Goal: Task Accomplishment & Management: Use online tool/utility

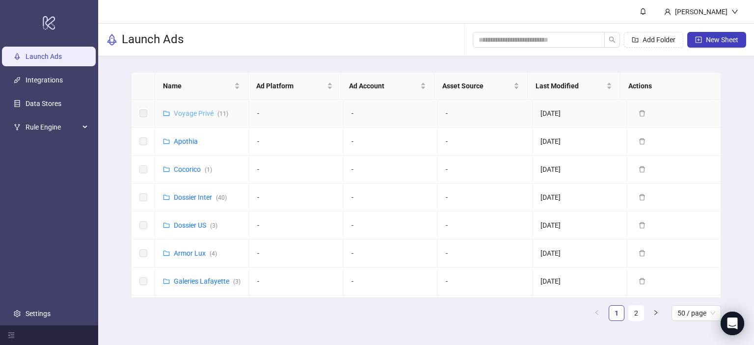
click at [199, 113] on link "Voyage Privé ( 11 )" at bounding box center [201, 113] width 54 height 8
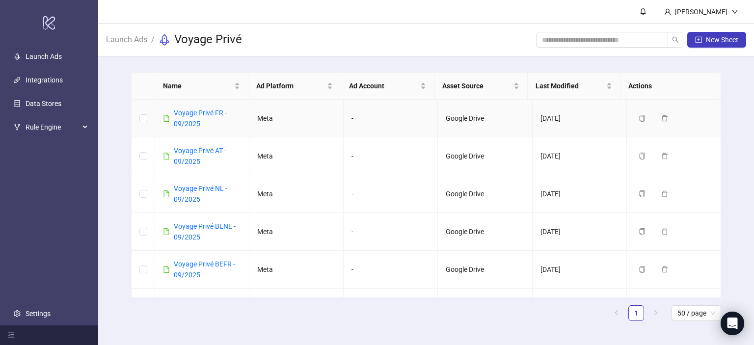
click at [184, 117] on div "Voyage Privé FR - 09/2025" at bounding box center [207, 118] width 67 height 22
click at [198, 114] on link "Voyage Privé FR - 09/2025" at bounding box center [200, 118] width 53 height 19
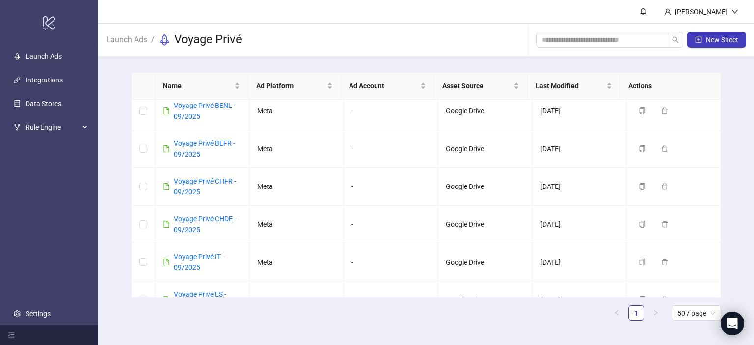
scroll to position [216, 0]
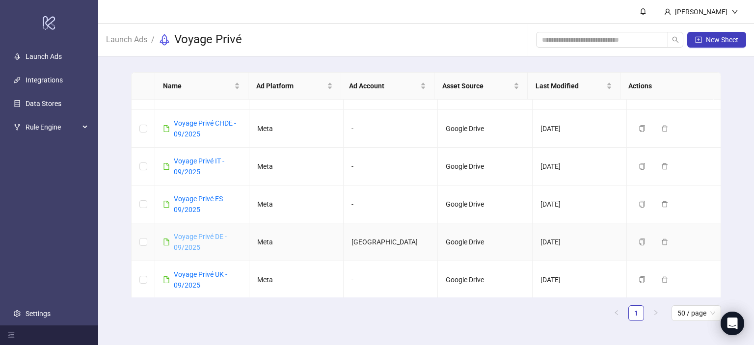
click at [192, 236] on link "Voyage Privé DE - 09/2025" at bounding box center [200, 242] width 53 height 19
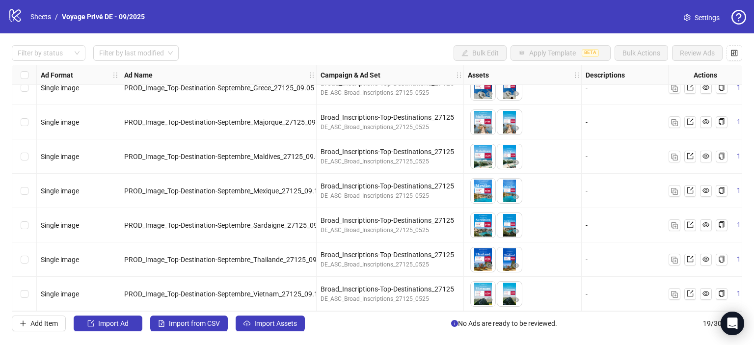
scroll to position [430, 0]
click at [255, 321] on span "Import Assets" at bounding box center [275, 323] width 43 height 8
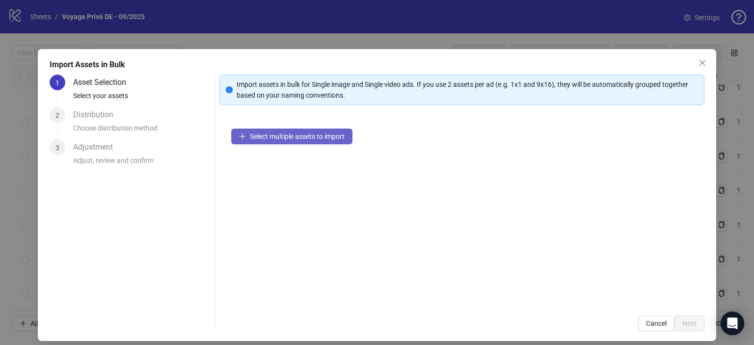
click at [257, 136] on span "Select multiple assets to import" at bounding box center [297, 136] width 95 height 8
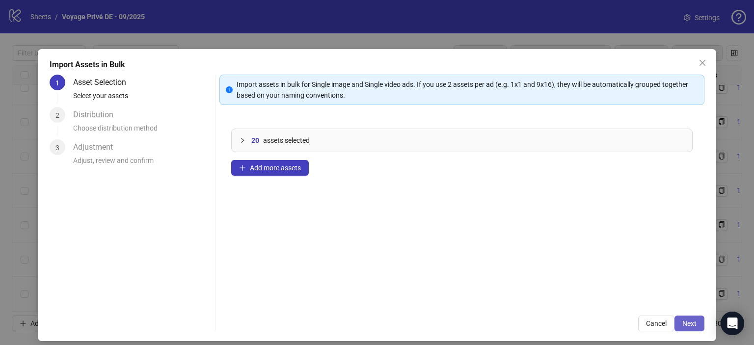
click at [682, 323] on span "Next" at bounding box center [689, 323] width 14 height 8
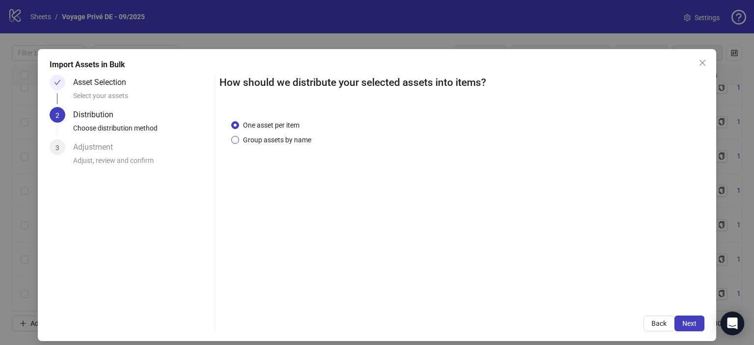
click at [252, 140] on span "Group assets by name" at bounding box center [277, 139] width 76 height 11
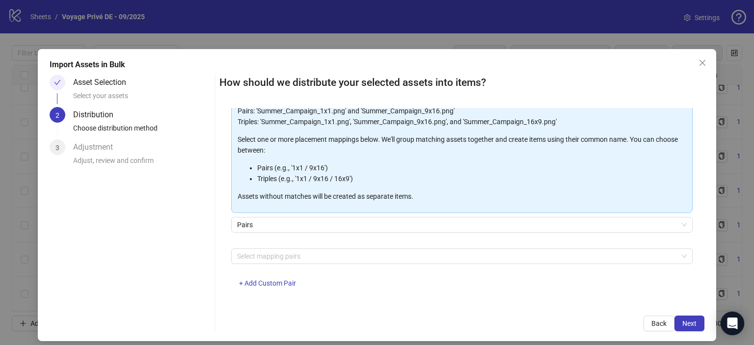
scroll to position [86, 0]
click at [323, 255] on div at bounding box center [456, 254] width 447 height 14
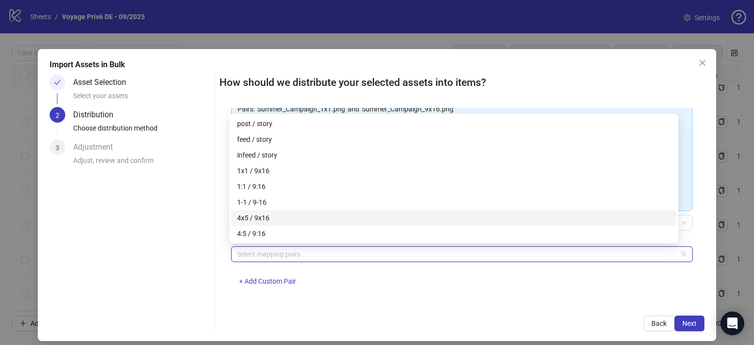
click at [269, 219] on div "4x5 / 9x16" at bounding box center [453, 217] width 433 height 11
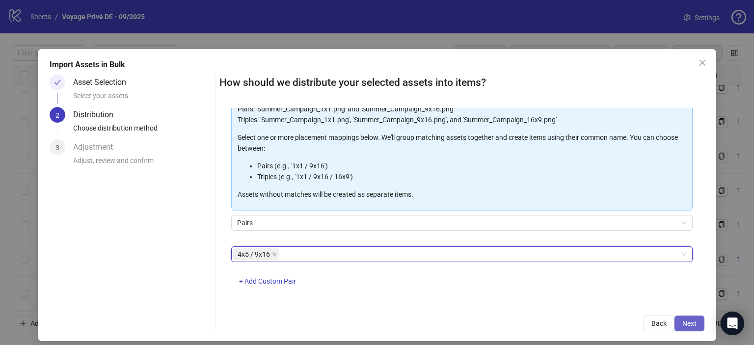
click at [685, 329] on button "Next" at bounding box center [689, 323] width 30 height 16
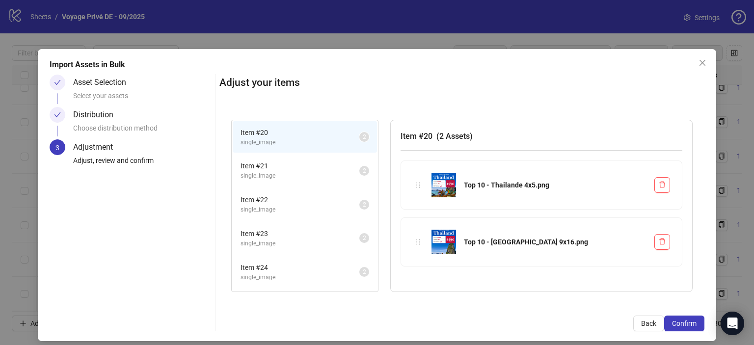
click at [271, 157] on li "Item # 21 single_image 2" at bounding box center [305, 171] width 144 height 32
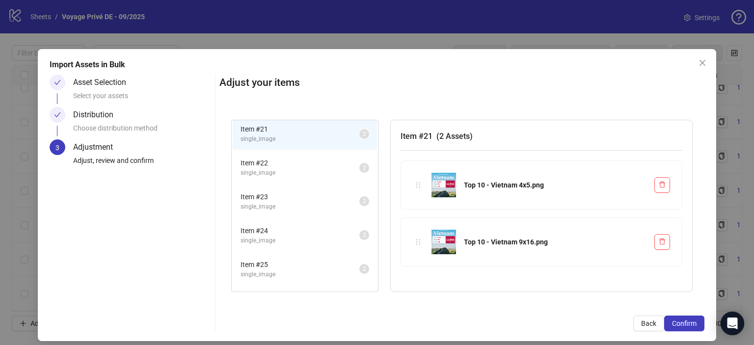
scroll to position [162, 0]
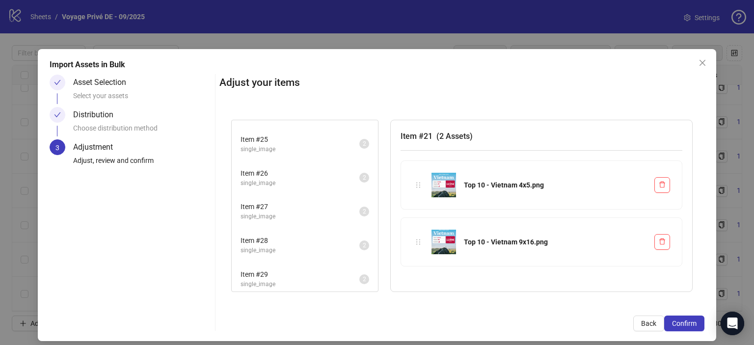
click at [271, 269] on span "Item # 29" at bounding box center [299, 274] width 119 height 11
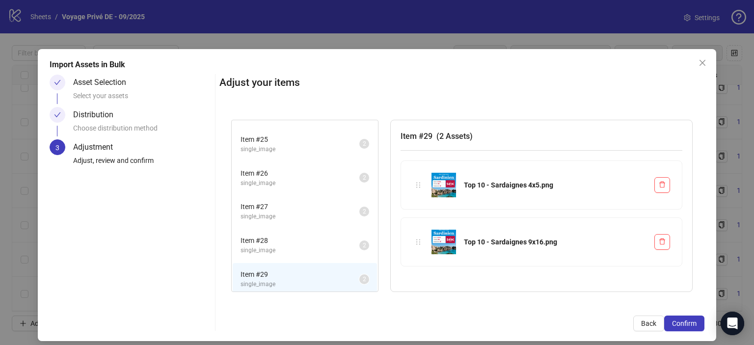
scroll to position [8, 0]
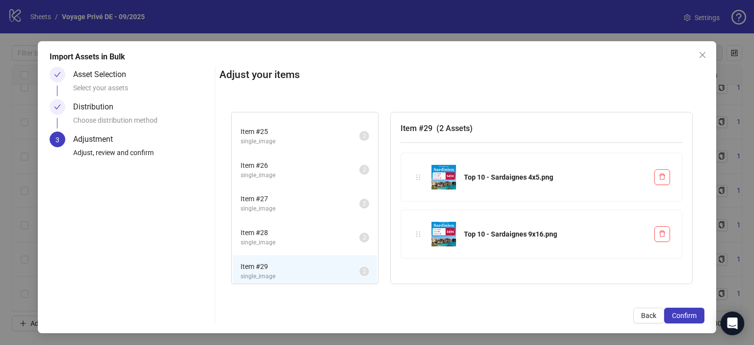
click at [276, 239] on span "single_image" at bounding box center [299, 242] width 119 height 9
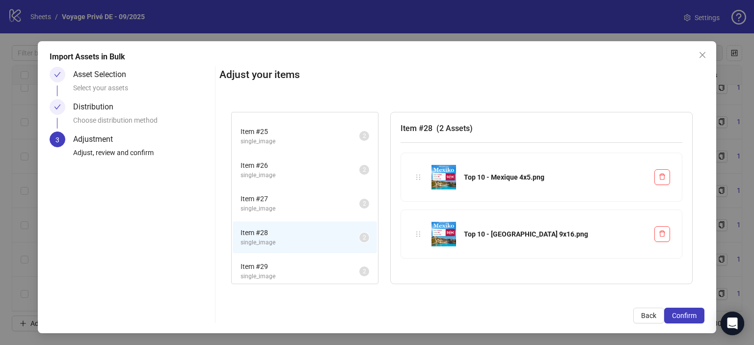
click at [294, 189] on li "Item # 27 single_image 2" at bounding box center [305, 203] width 144 height 32
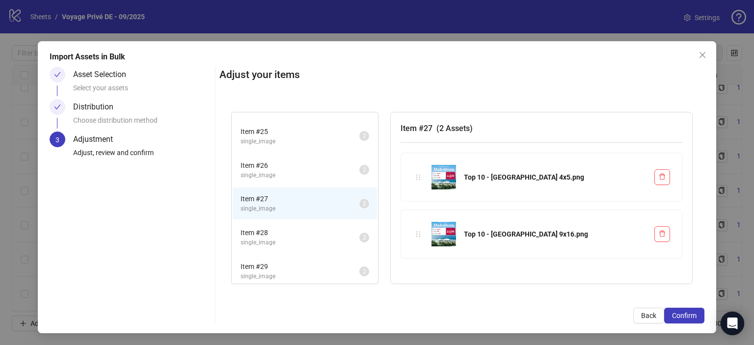
click at [286, 171] on span "single_image" at bounding box center [299, 175] width 119 height 9
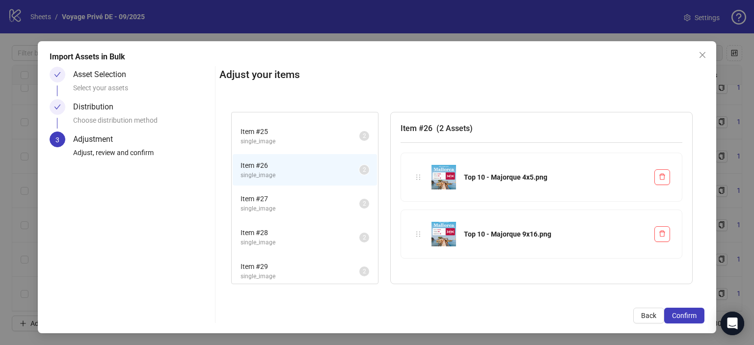
click at [286, 140] on span "single_image" at bounding box center [299, 141] width 119 height 9
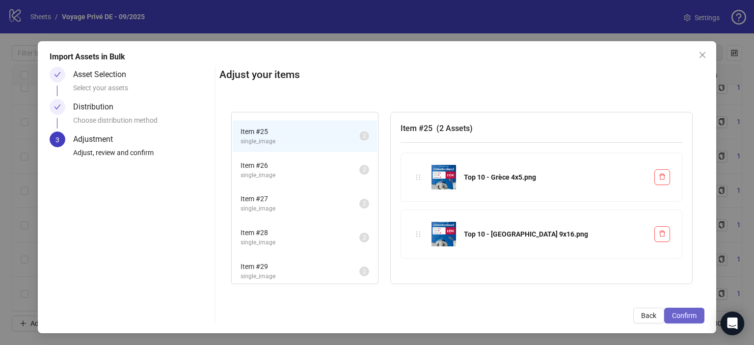
click at [680, 317] on span "Confirm" at bounding box center [684, 316] width 25 height 8
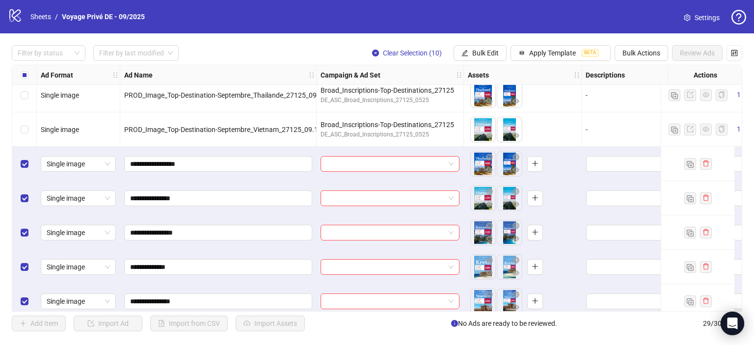
scroll to position [589, 0]
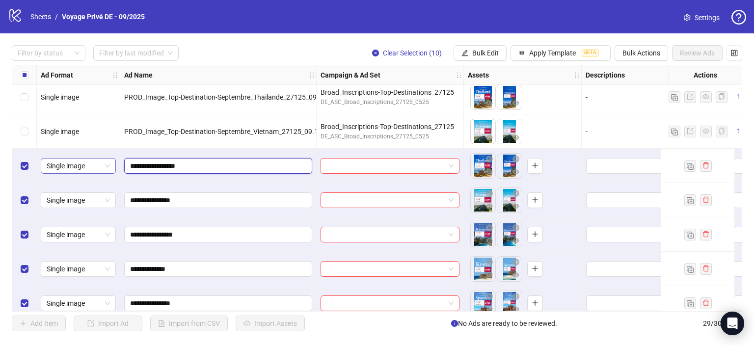
drag, startPoint x: 204, startPoint y: 164, endPoint x: 115, endPoint y: 164, distance: 88.8
click at [581, 204] on div "To pick up a draggable item, press the space bar. While dragging, use the arrow…" at bounding box center [523, 200] width 118 height 34
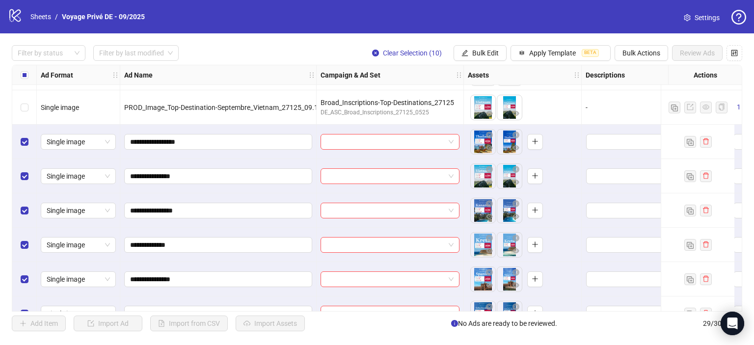
scroll to position [614, 1]
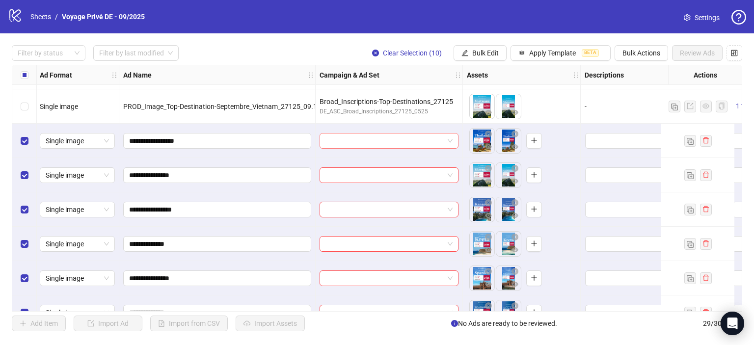
click at [375, 140] on input "search" at bounding box center [384, 140] width 118 height 15
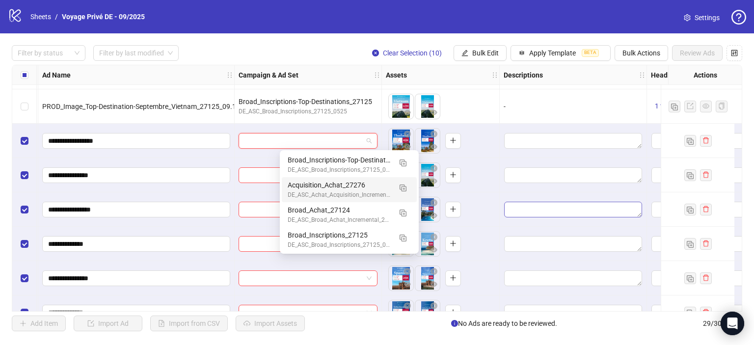
scroll to position [614, 34]
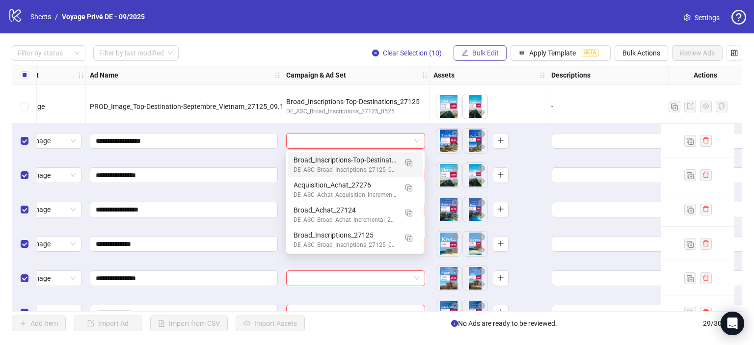
click at [473, 52] on span "Bulk Edit" at bounding box center [485, 53] width 26 height 8
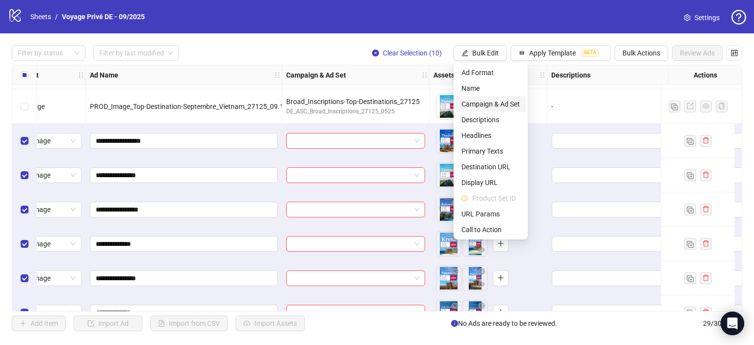
click at [484, 106] on span "Campaign & Ad Set" at bounding box center [490, 104] width 58 height 11
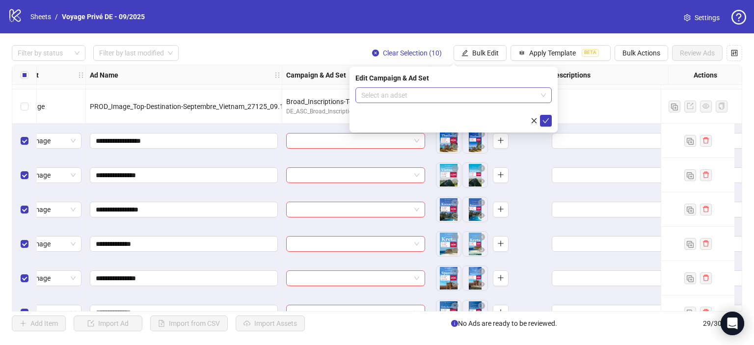
click at [473, 94] on input "search" at bounding box center [449, 95] width 176 height 15
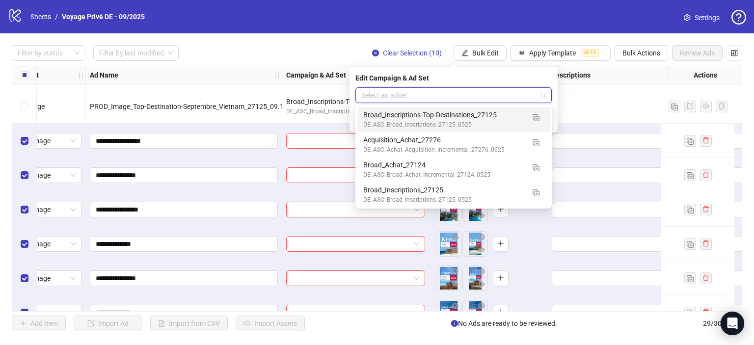
click at [293, 54] on div "Filter by status Filter by last modified Clear Selection (10) Bulk Edit Apply T…" at bounding box center [377, 53] width 730 height 16
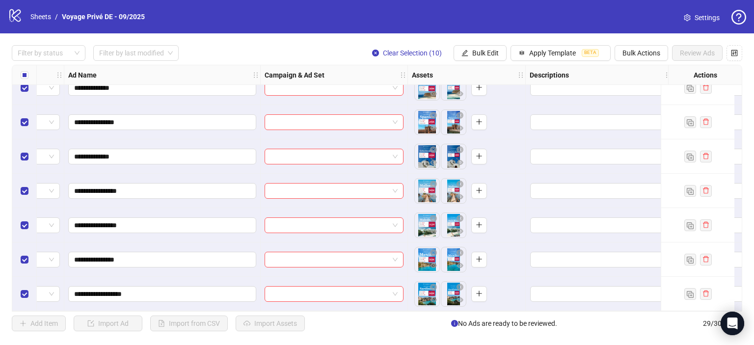
scroll to position [773, 54]
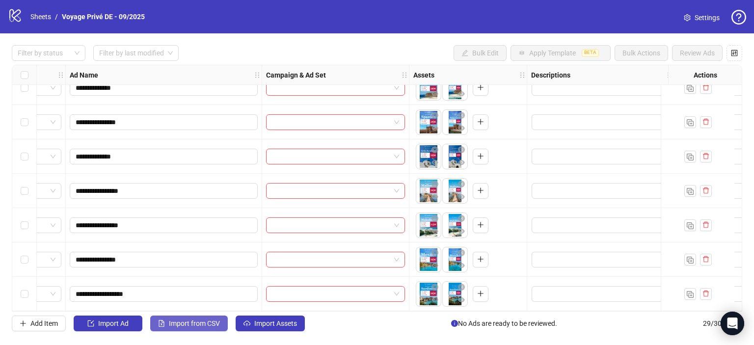
click at [202, 326] on span "Import from CSV" at bounding box center [194, 323] width 51 height 8
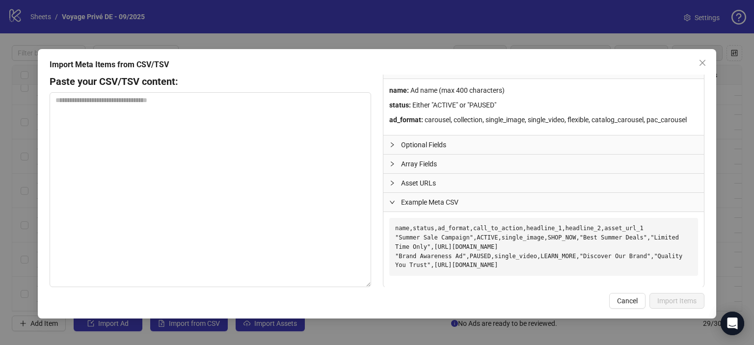
scroll to position [10, 0]
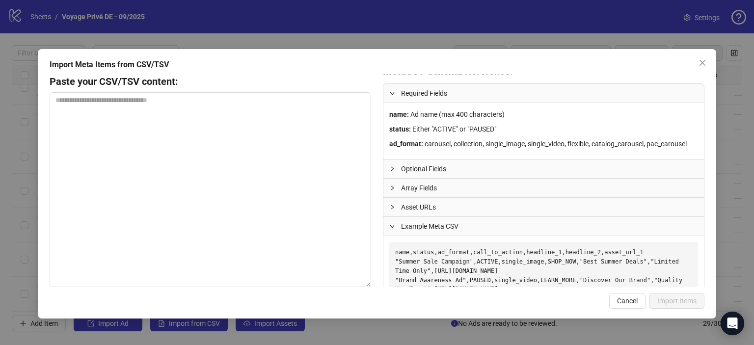
click at [397, 113] on strong "name :" at bounding box center [399, 114] width 20 height 8
click at [393, 172] on div at bounding box center [395, 168] width 12 height 11
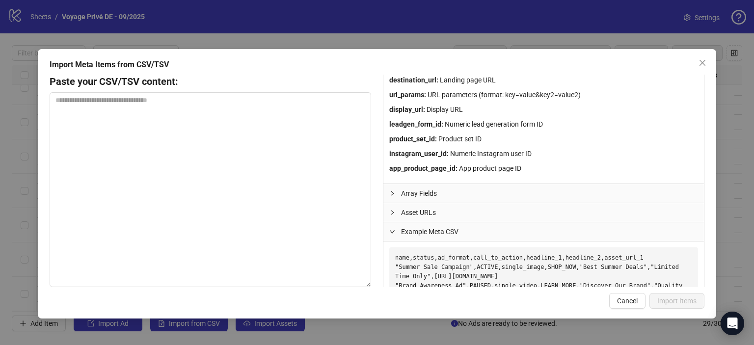
scroll to position [179, 0]
click at [388, 190] on div "Array Fields" at bounding box center [543, 193] width 320 height 19
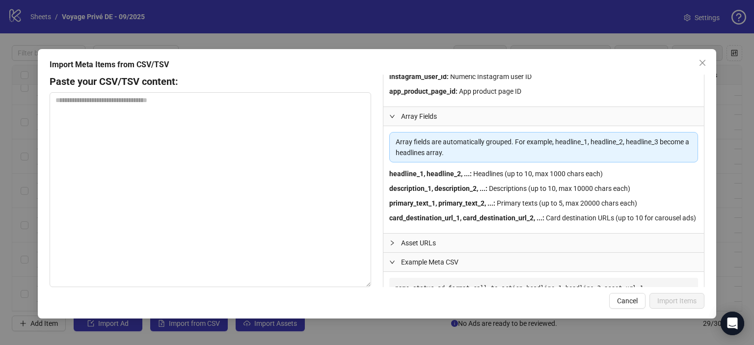
scroll to position [315, 0]
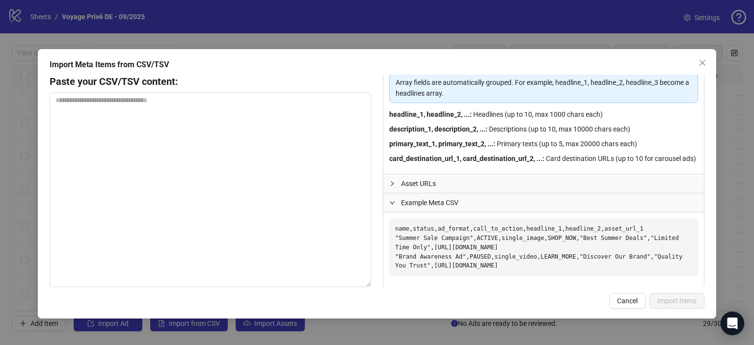
click at [393, 189] on div at bounding box center [395, 183] width 12 height 11
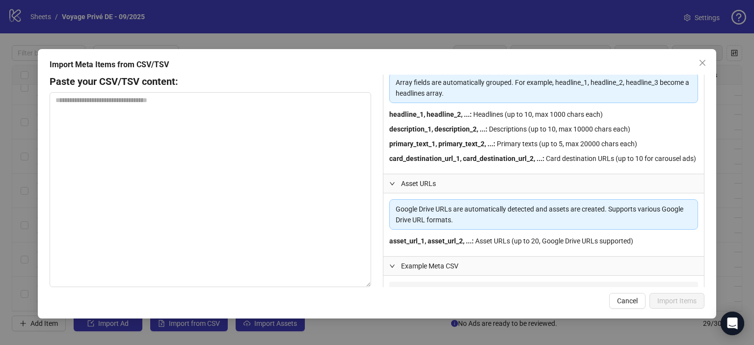
scroll to position [389, 0]
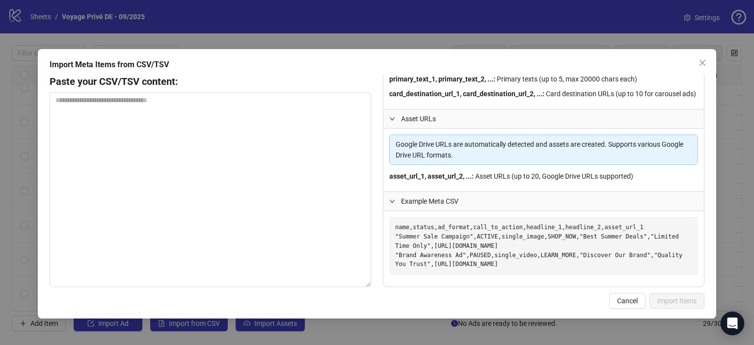
click at [396, 203] on div at bounding box center [395, 201] width 12 height 11
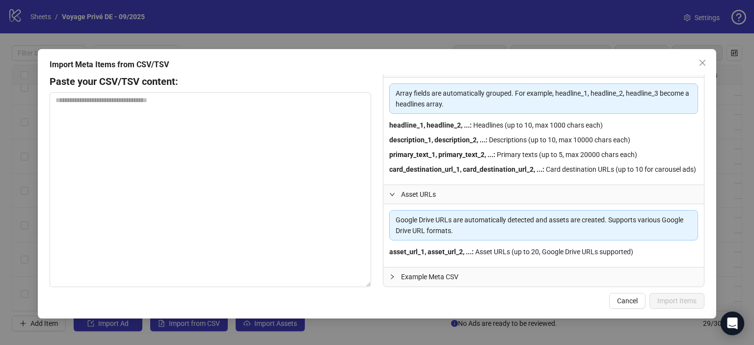
scroll to position [313, 0]
click at [387, 278] on div "Example Meta CSV" at bounding box center [543, 277] width 320 height 19
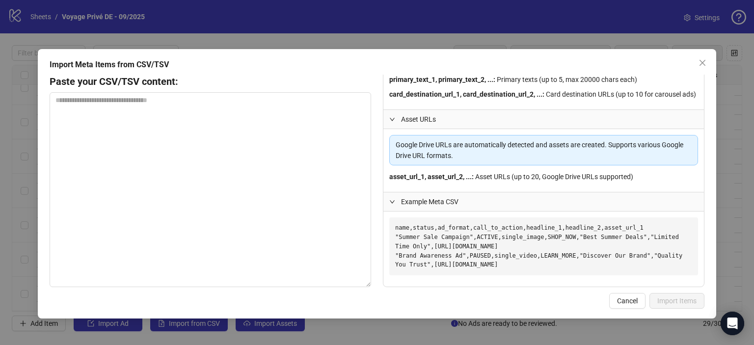
scroll to position [389, 0]
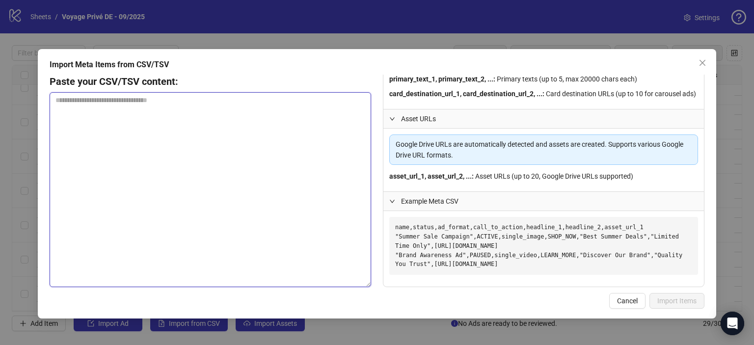
click at [62, 151] on textarea at bounding box center [210, 189] width 321 height 195
paste textarea "**********"
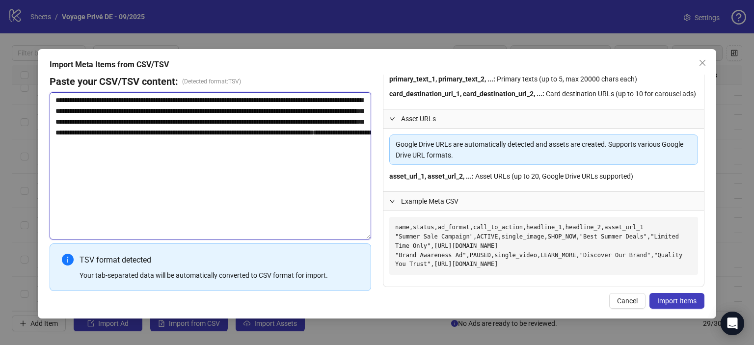
scroll to position [10713, 0]
type textarea "**********"
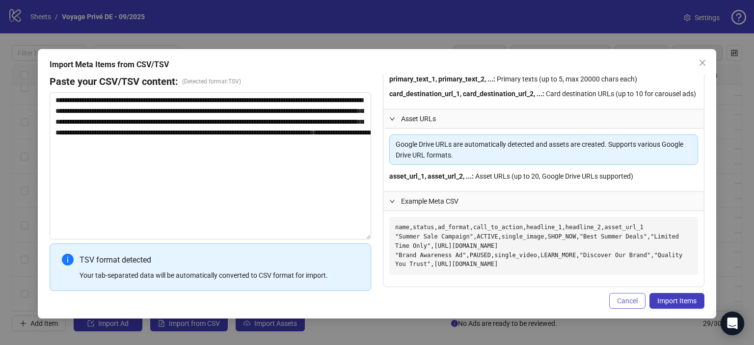
click at [628, 302] on span "Cancel" at bounding box center [627, 301] width 21 height 8
